Goal: Information Seeking & Learning: Learn about a topic

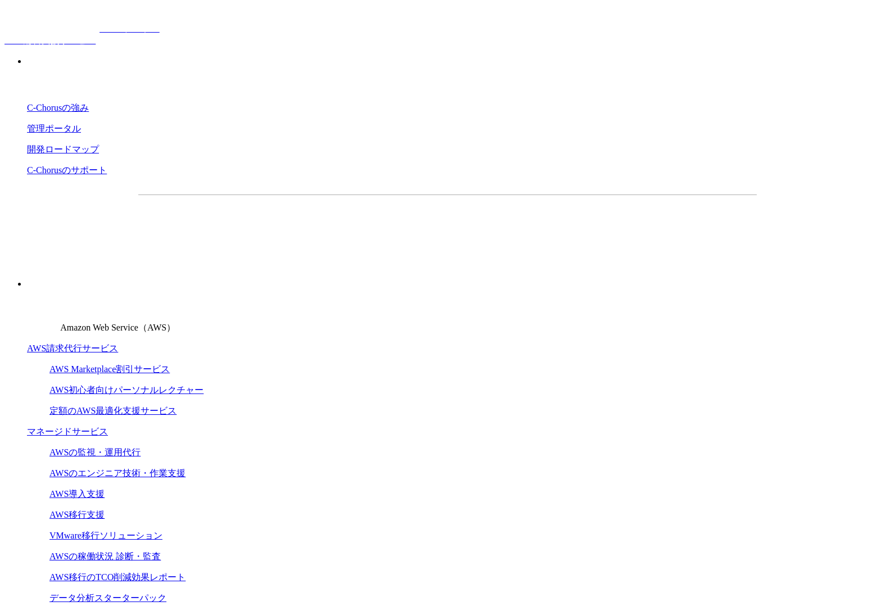
drag, startPoint x: 138, startPoint y: 179, endPoint x: 155, endPoint y: 169, distance: 20.0
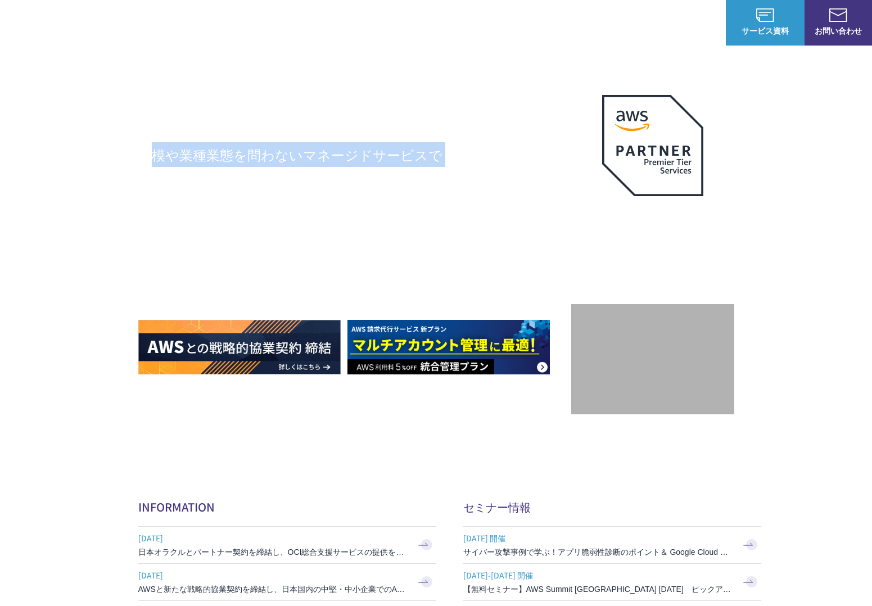
click at [157, 167] on div "AWSの導入からコスト削減、 構成・運用の最適化からデータ活用まで 規模や業種業態を問わない マネージドサービスで AWS ジャーニーの 成功を実現" at bounding box center [354, 245] width 433 height 257
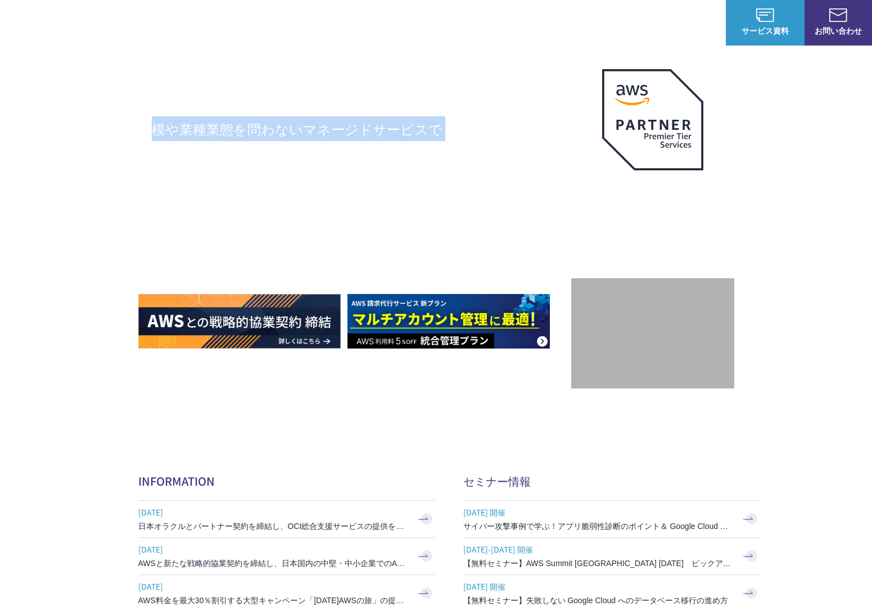
click at [152, 176] on h1 "AWS ジャーニーの 成功を実現" at bounding box center [354, 206] width 433 height 108
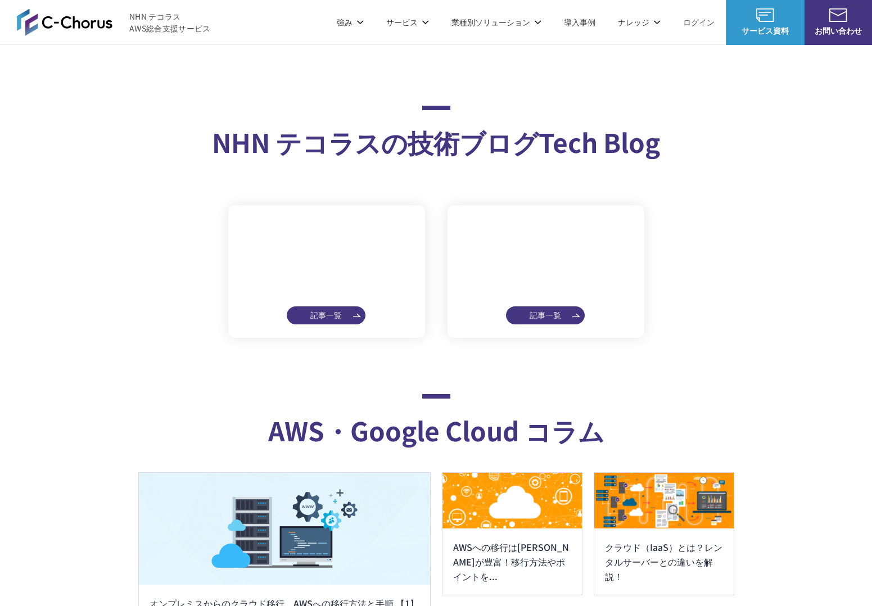
scroll to position [5704, 0]
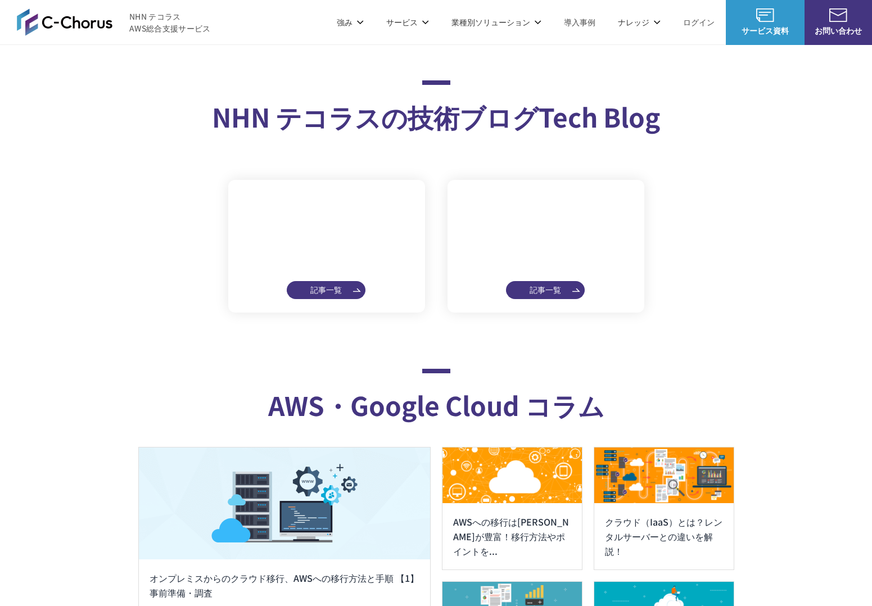
click at [331, 281] on img at bounding box center [327, 237] width 170 height 88
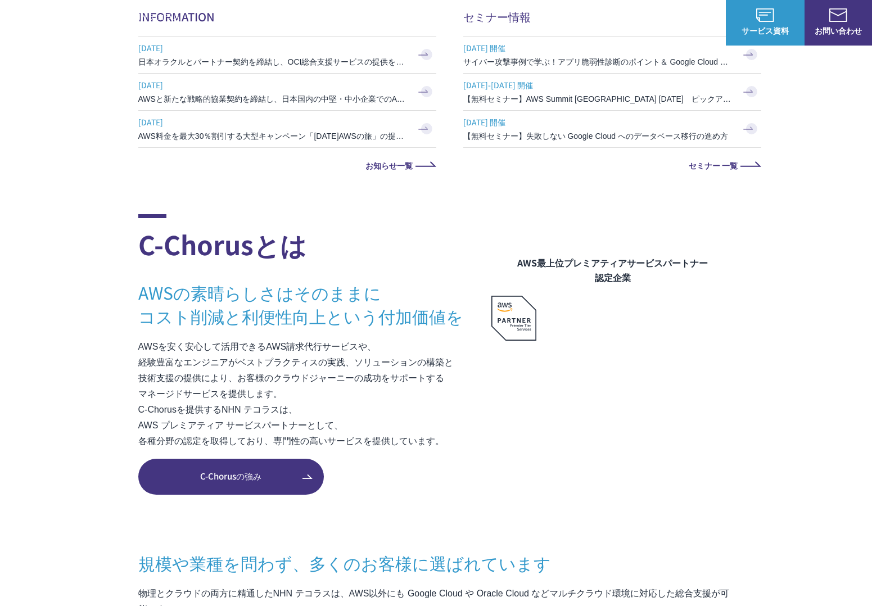
scroll to position [618, 0]
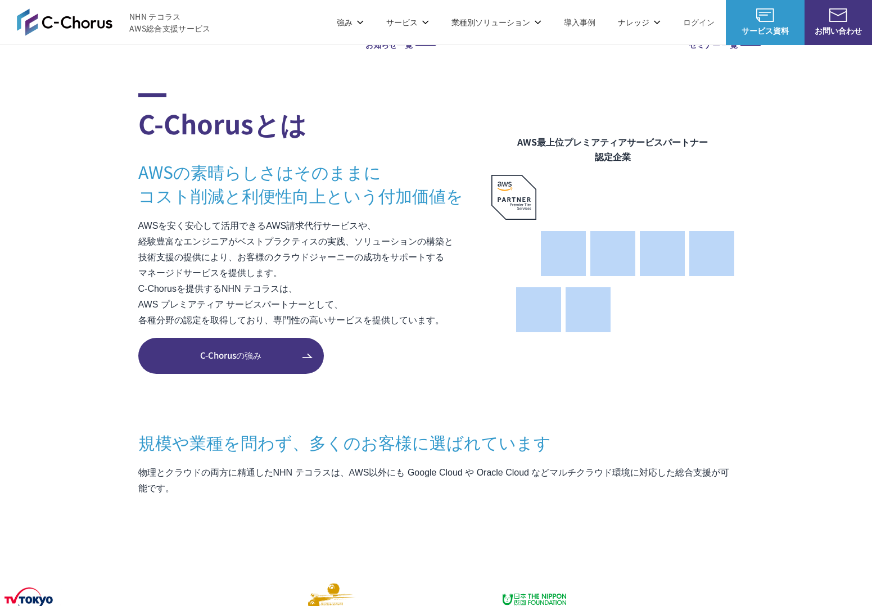
drag, startPoint x: 560, startPoint y: 228, endPoint x: 574, endPoint y: 289, distance: 62.8
click at [574, 289] on figure "AWS最上位プレミアティアサービスパートナー 認定企業" at bounding box center [612, 212] width 243 height 239
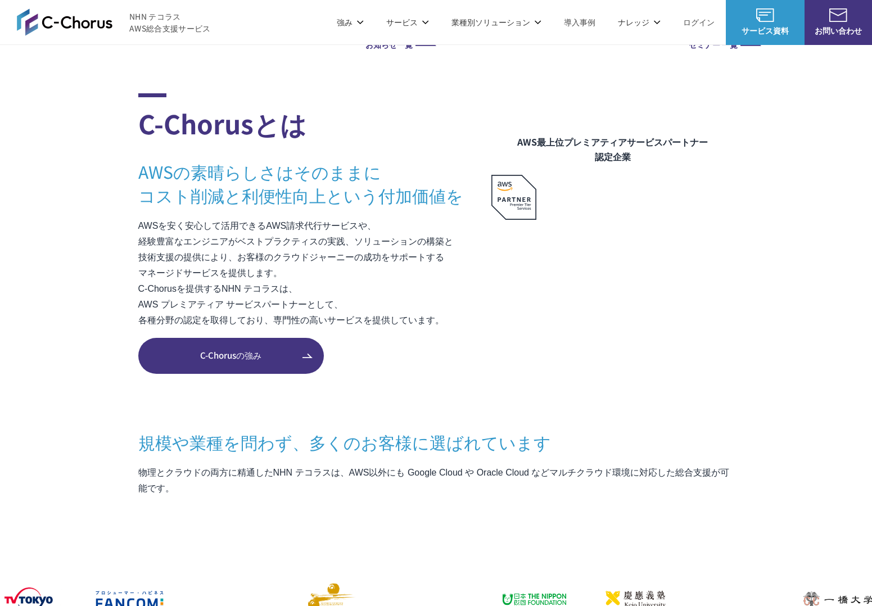
click at [638, 211] on ul at bounding box center [612, 197] width 243 height 45
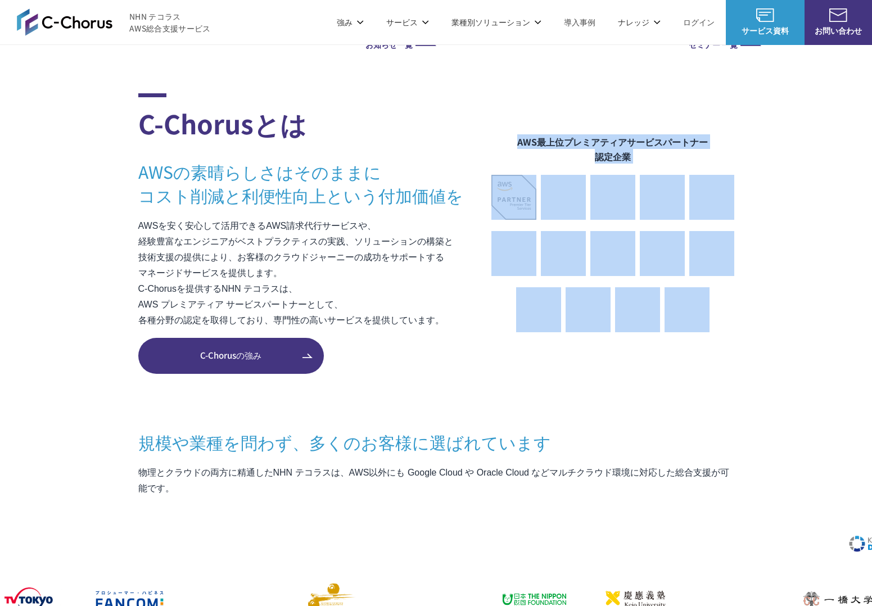
drag, startPoint x: 738, startPoint y: 312, endPoint x: 503, endPoint y: 132, distance: 296.5
click at [503, 132] on section "C-Chorusとは AWSの素晴らしさはそのままに コスト削減と利便性向上という付加価値を AWSを安く安心して活用できるAWS請求代行サービスや、 経験豊…" at bounding box center [436, 501] width 872 height 817
click at [503, 132] on figure "AWS最上位プレミアティアサービスパートナー 認定企業" at bounding box center [612, 212] width 243 height 239
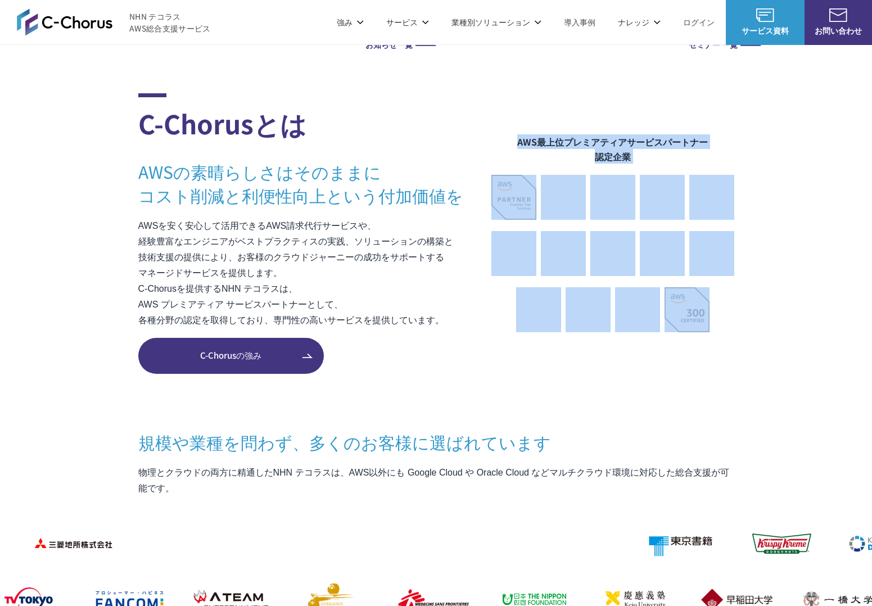
drag, startPoint x: 503, startPoint y: 132, endPoint x: 729, endPoint y: 324, distance: 296.6
click at [729, 324] on figure "AWS最上位プレミアティアサービスパートナー 認定企業" at bounding box center [612, 212] width 243 height 239
click at [729, 324] on ul at bounding box center [612, 309] width 243 height 45
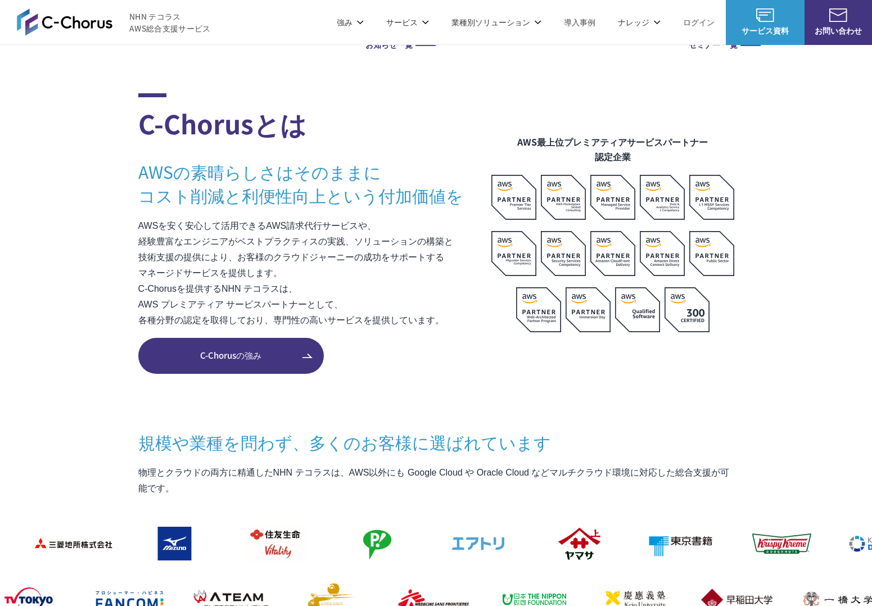
click at [262, 348] on link "C-Chorusの強み" at bounding box center [230, 356] width 185 height 36
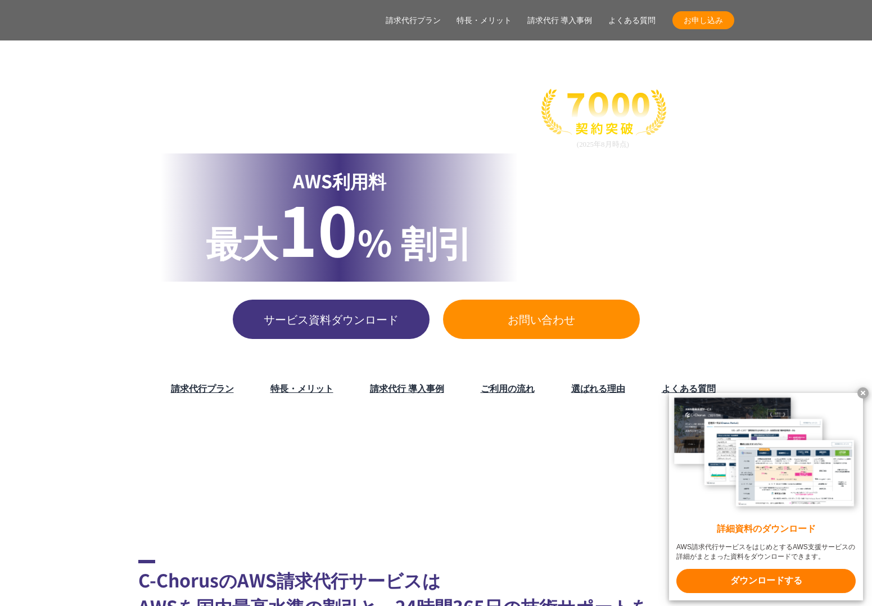
scroll to position [2036, 0]
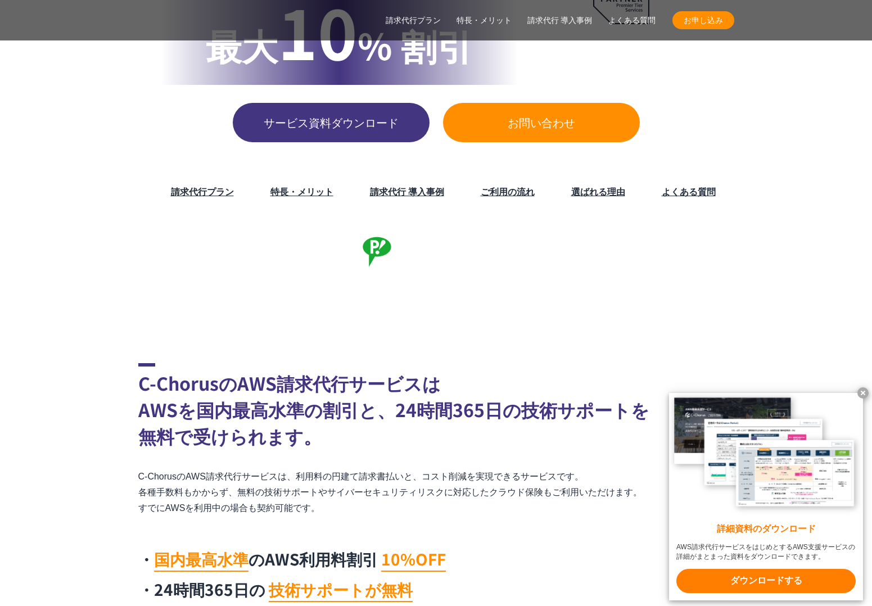
click at [862, 392] on x-t at bounding box center [862, 392] width 11 height 11
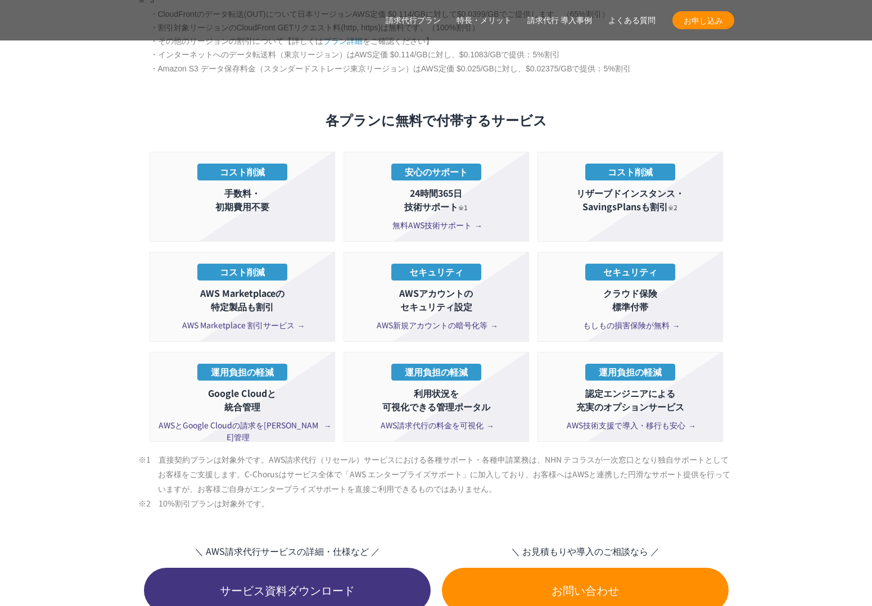
click at [803, 354] on section "AWS請求代行サービスのプラン 多様なニーズに対応したオススメのプラン プラン名 AWS請求代行 8 %割引 プラン AWS請求代行 10 %割引 プラン A…" at bounding box center [436, 29] width 872 height 1869
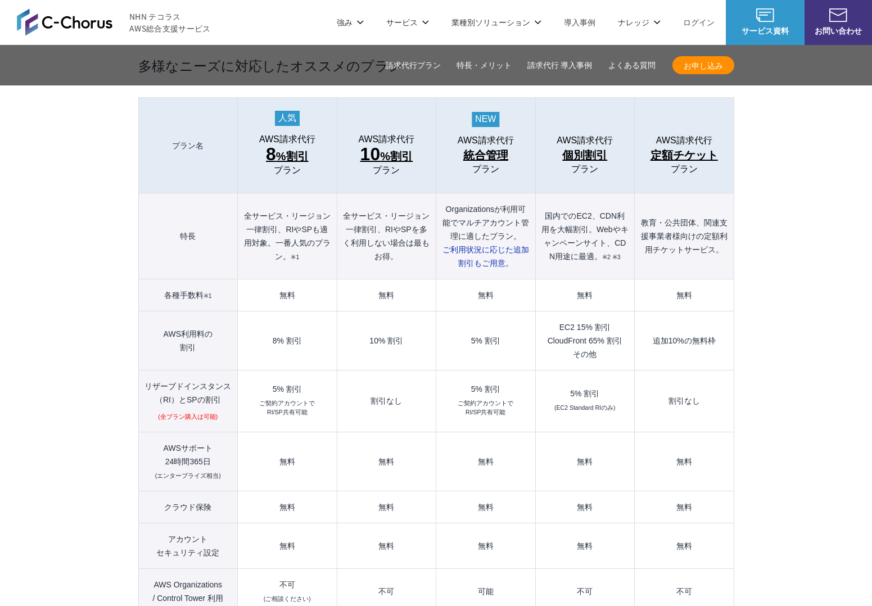
scroll to position [0, 0]
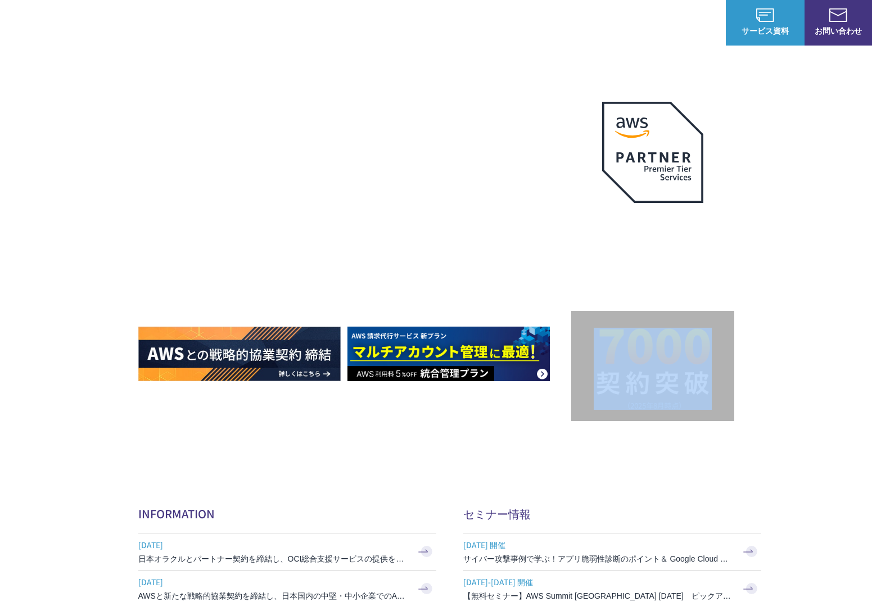
drag, startPoint x: 729, startPoint y: 377, endPoint x: 613, endPoint y: 295, distance: 142.5
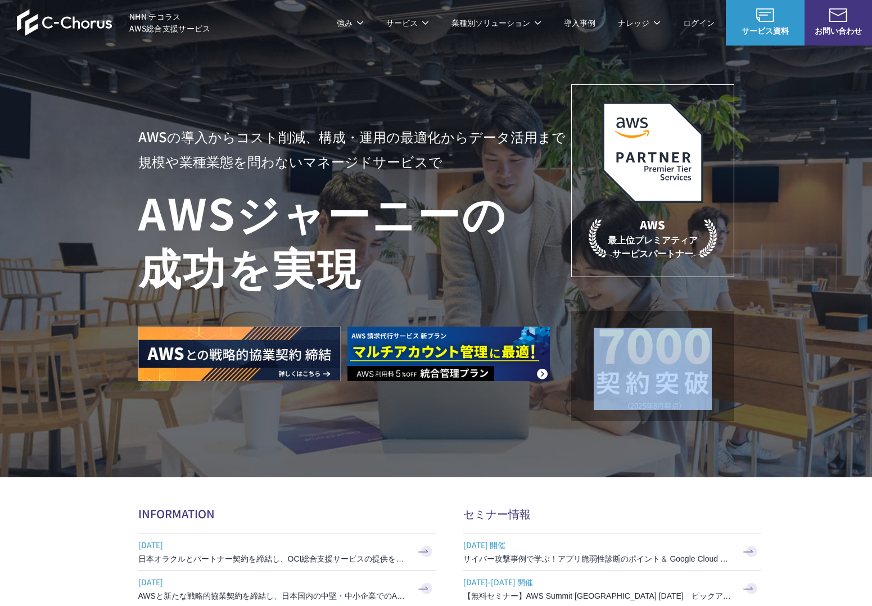
click at [613, 295] on div "AWS 最上位プレミアティア サービスパートナー" at bounding box center [652, 252] width 163 height 337
drag, startPoint x: 705, startPoint y: 353, endPoint x: 793, endPoint y: 407, distance: 102.9
click at [793, 407] on div "AWSの導入からコスト削減、 構成・運用の最適化からデータ活用まで 規模や業種業態を問わない マネージドサービスで AWS ジャーニーの 成功を実現 AWS …" at bounding box center [436, 238] width 872 height 477
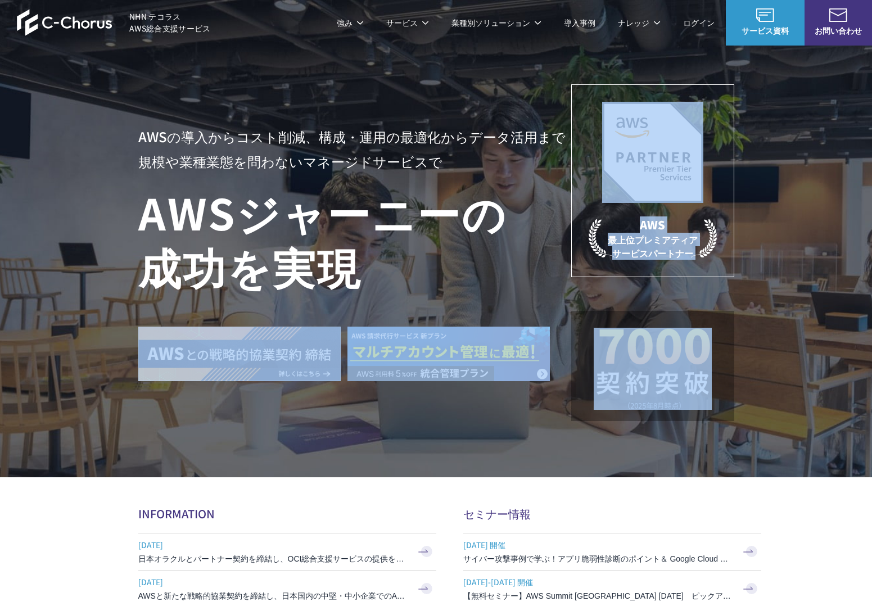
drag, startPoint x: 793, startPoint y: 407, endPoint x: 566, endPoint y: 279, distance: 260.2
click at [566, 279] on div "AWSの導入からコスト削減、 構成・運用の最適化からデータ活用まで 規模や業種業態を問わない マネージドサービスで AWS ジャーニーの 成功を実現 AWS …" at bounding box center [436, 238] width 872 height 477
click at [566, 279] on h1 "AWS ジャーニーの 成功を実現" at bounding box center [354, 239] width 433 height 108
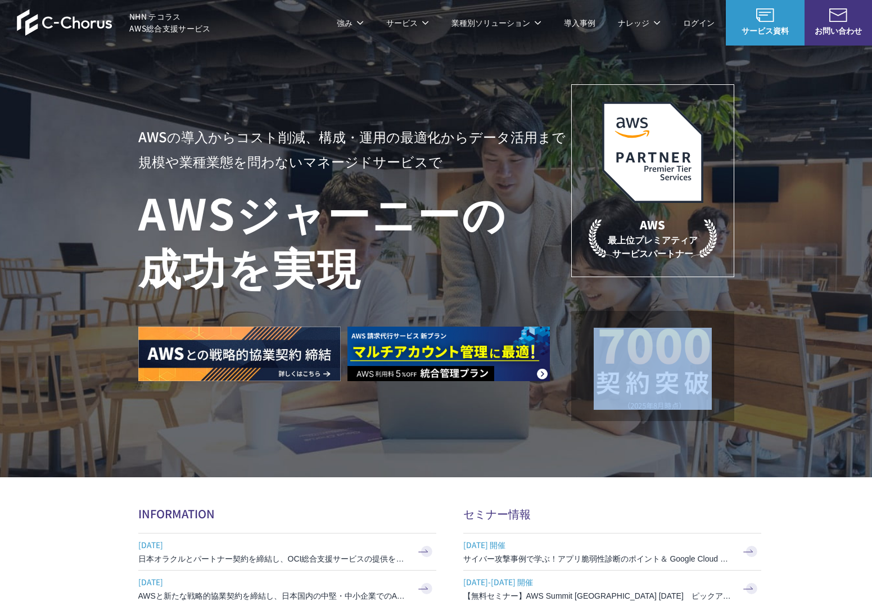
drag, startPoint x: 571, startPoint y: 284, endPoint x: 715, endPoint y: 380, distance: 173.8
click at [715, 380] on div "AWS 最上位プレミアティア サービスパートナー" at bounding box center [652, 252] width 163 height 337
click at [715, 380] on h2 at bounding box center [652, 366] width 163 height 110
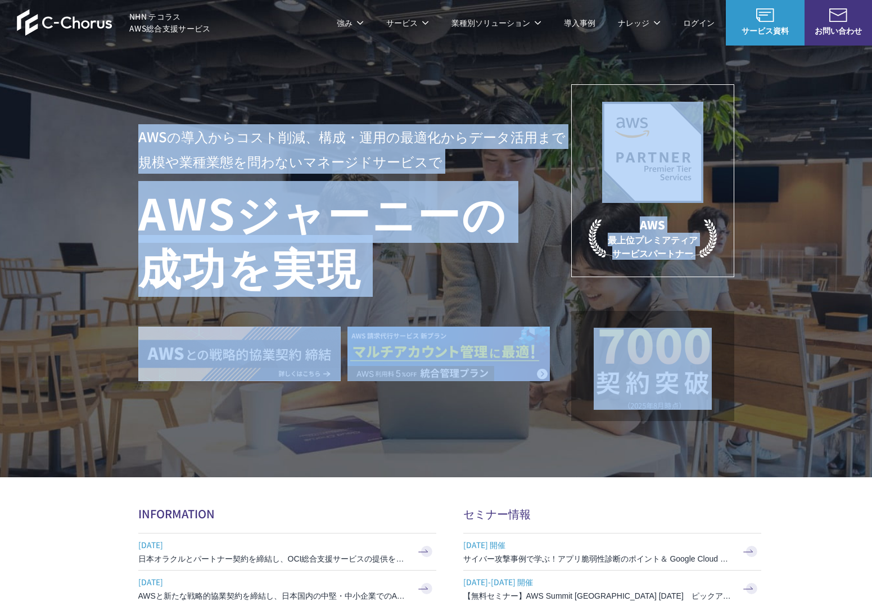
drag, startPoint x: 715, startPoint y: 380, endPoint x: 532, endPoint y: 92, distance: 341.6
click at [532, 92] on div "AWSの導入からコスト削減、 構成・運用の最適化からデータ活用まで 規模や業種業態を問わない マネージドサービスで AWS ジャーニーの 成功を実現 AWS …" at bounding box center [436, 252] width 596 height 337
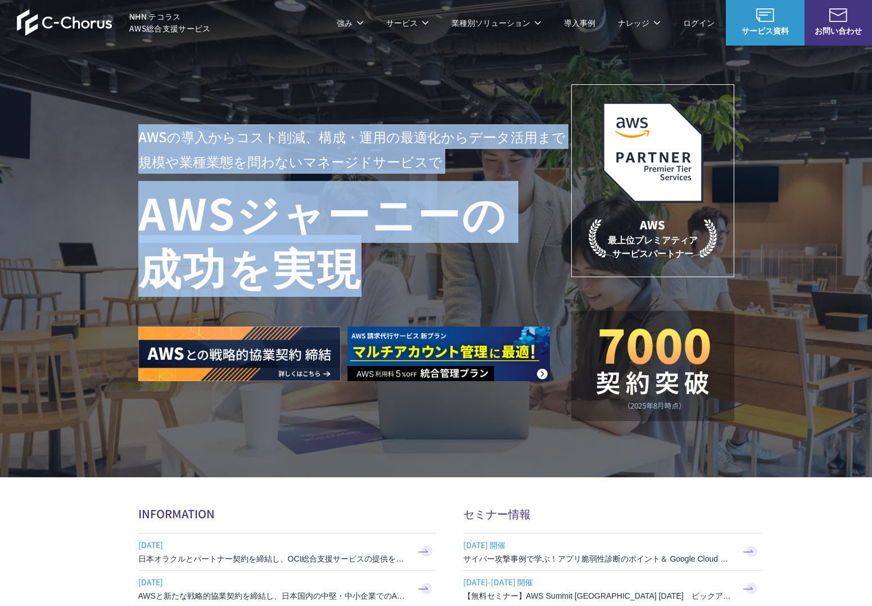
drag, startPoint x: 484, startPoint y: 256, endPoint x: 475, endPoint y: 279, distance: 24.7
click at [475, 279] on div "AWSの導入からコスト削減、 構成・運用の最適化からデータ活用まで 規模や業種業態を問わない マネージドサービスで AWS ジャーニーの 成功を実現 AWS …" at bounding box center [436, 252] width 596 height 337
click at [475, 279] on h1 "AWS ジャーニーの 成功を実現" at bounding box center [354, 239] width 433 height 108
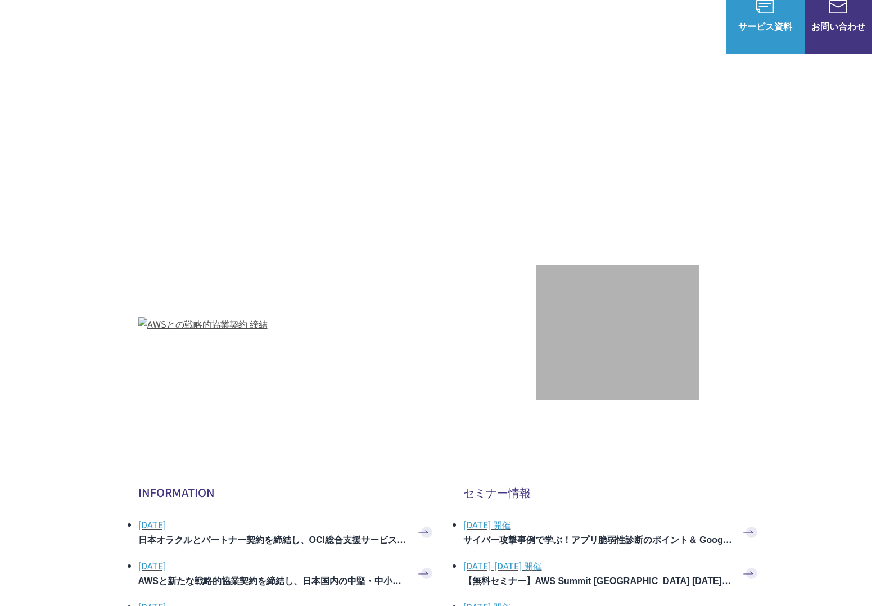
scroll to position [1, 0]
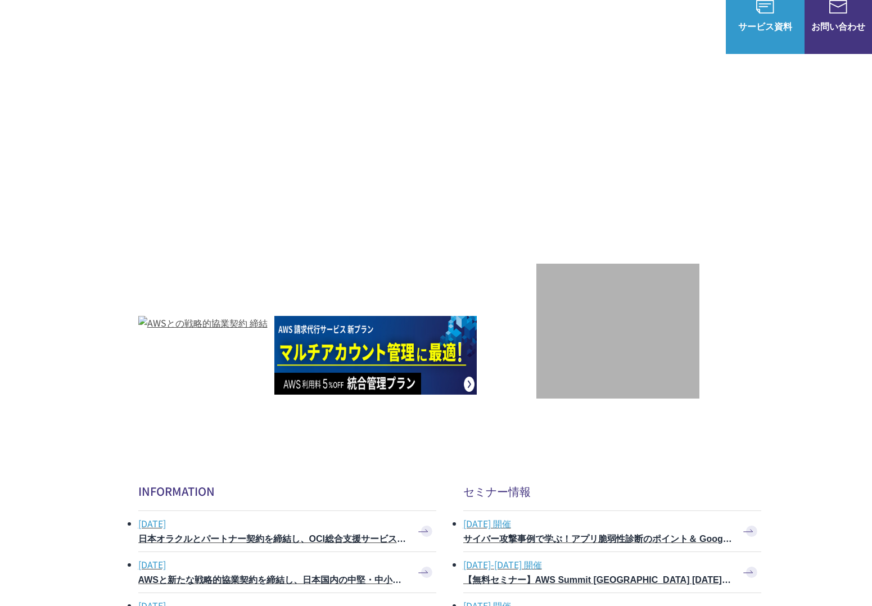
click at [124, 146] on div "AWSの導入からコスト削減、 構成・運用の最適化からデータ活用まで 規模や業種業態を問わない マネージドサービスで AWS ジャーニーの 成功を実現 AWS …" at bounding box center [435, 228] width 863 height 451
